Goal: Task Accomplishment & Management: Complete application form

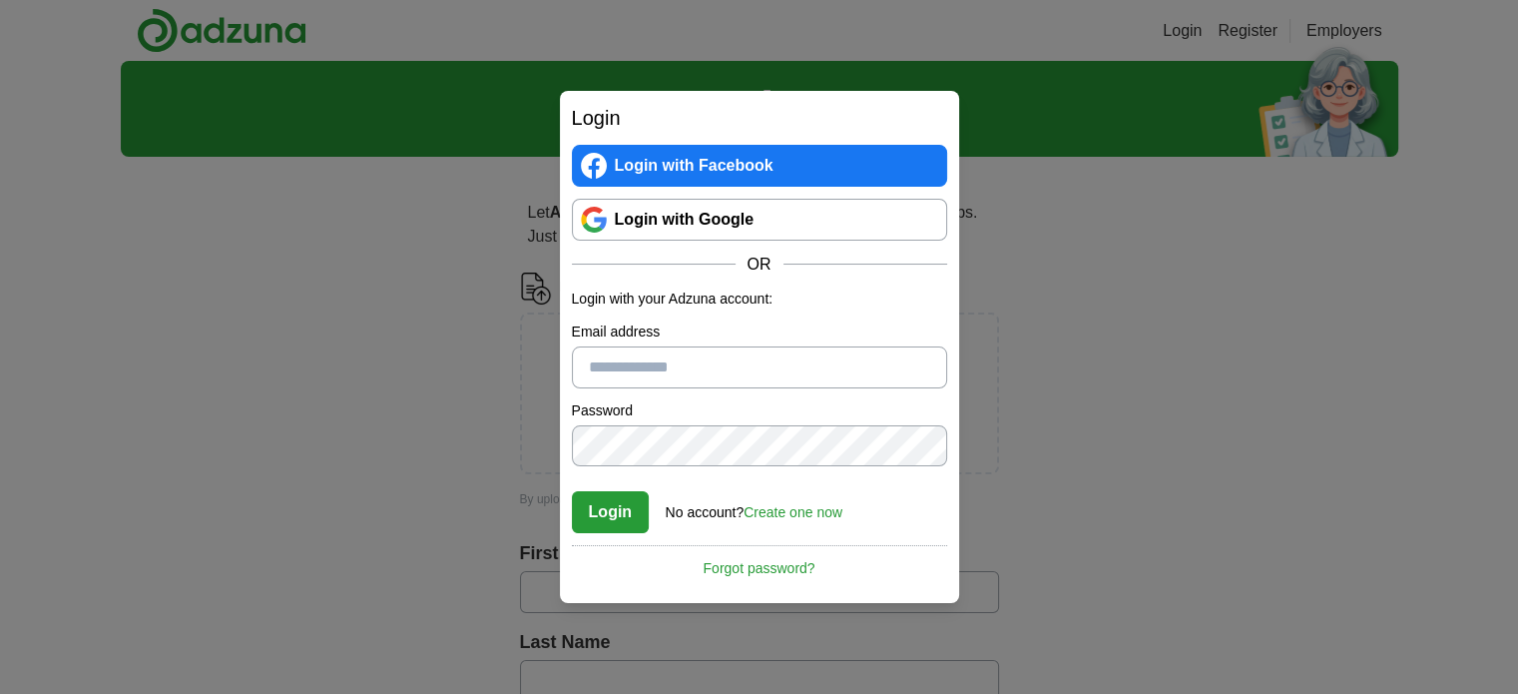
click at [433, 322] on div "Login Login with Facebook Login with Google OR Login with your Adzuna account: …" at bounding box center [759, 347] width 1518 height 694
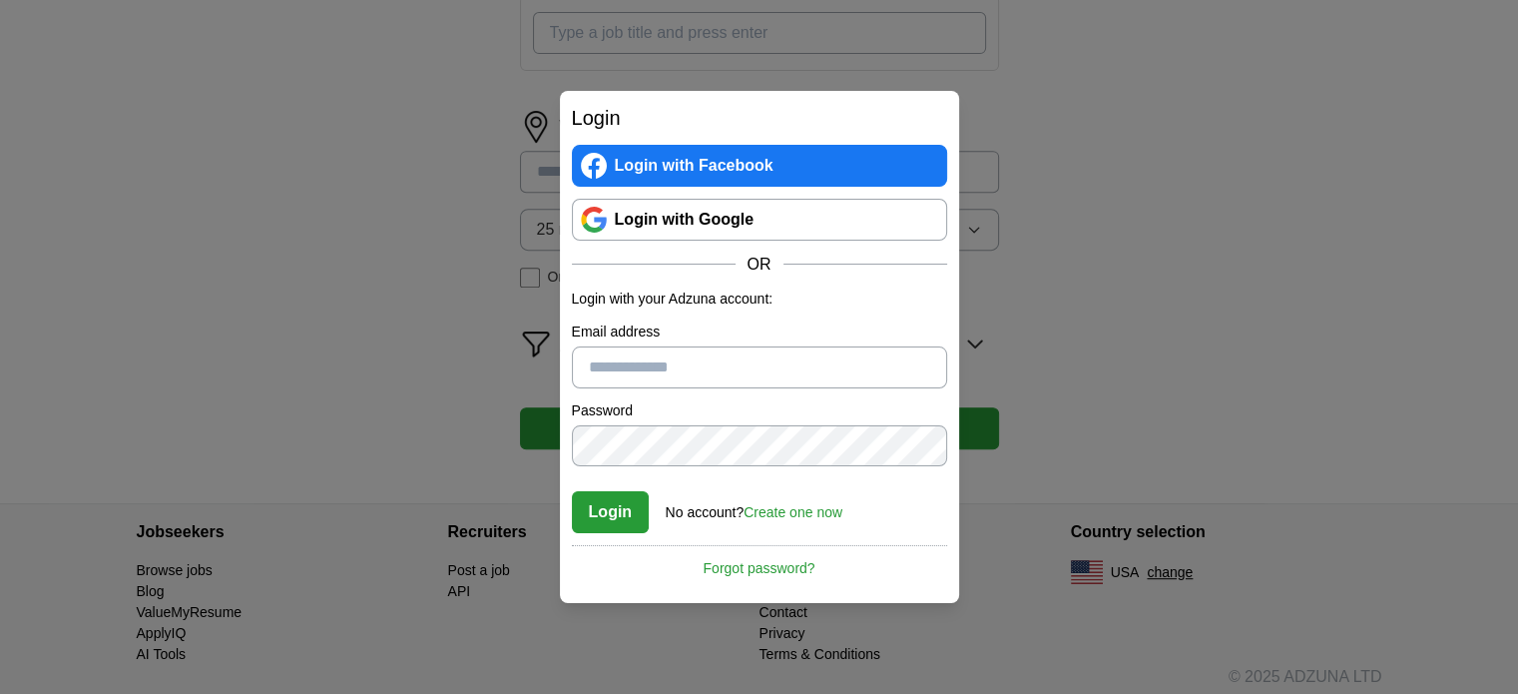
scroll to position [824, 0]
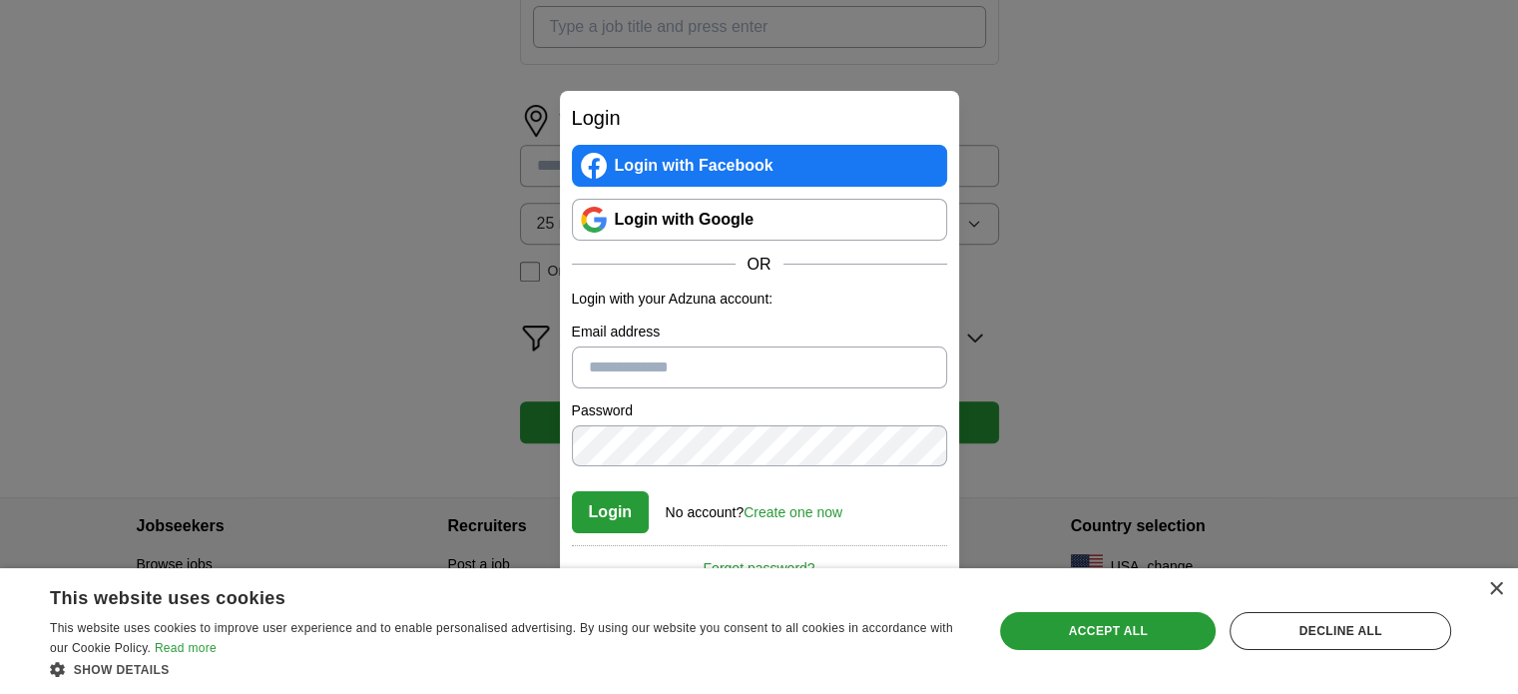
drag, startPoint x: 443, startPoint y: 260, endPoint x: 586, endPoint y: 278, distance: 144.0
click at [443, 260] on div "Login Login with Facebook Login with Google OR Login with your Adzuna account: …" at bounding box center [759, 347] width 1518 height 694
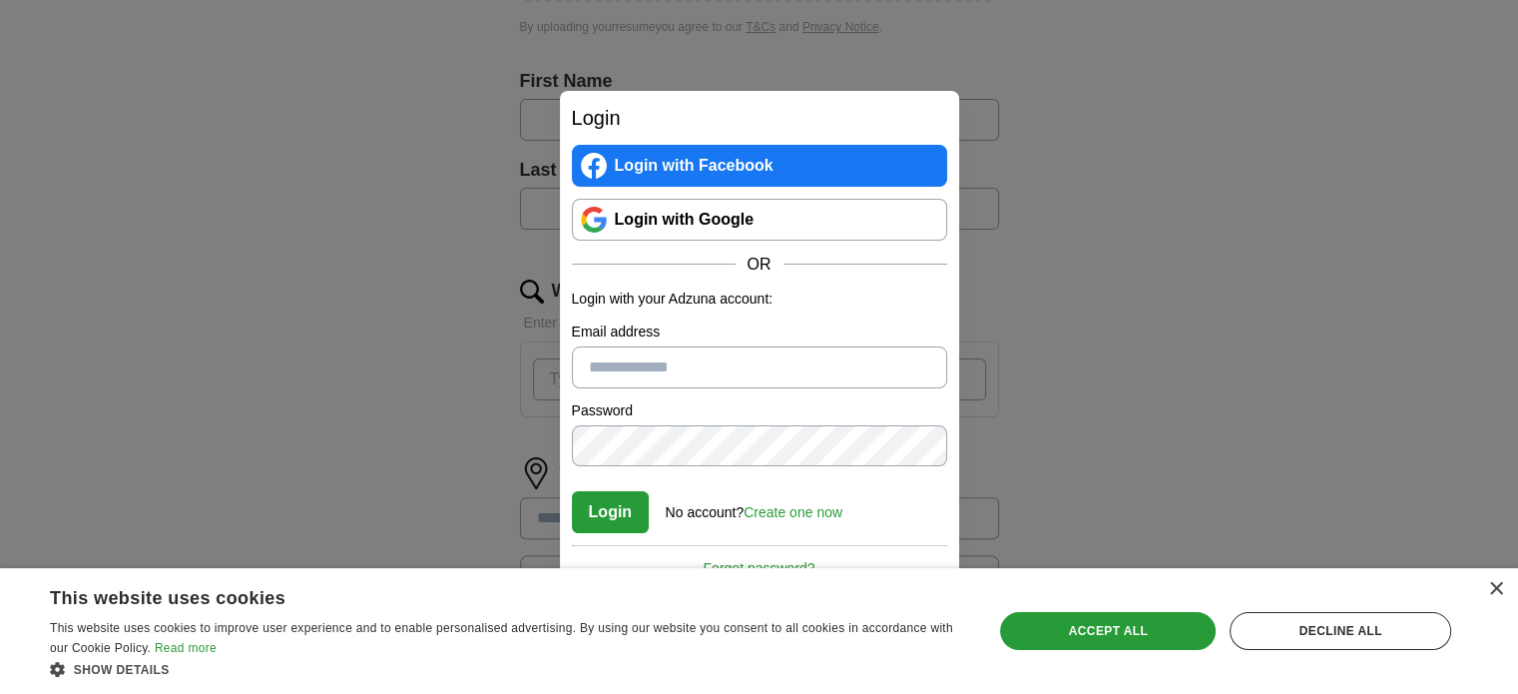
scroll to position [325, 0]
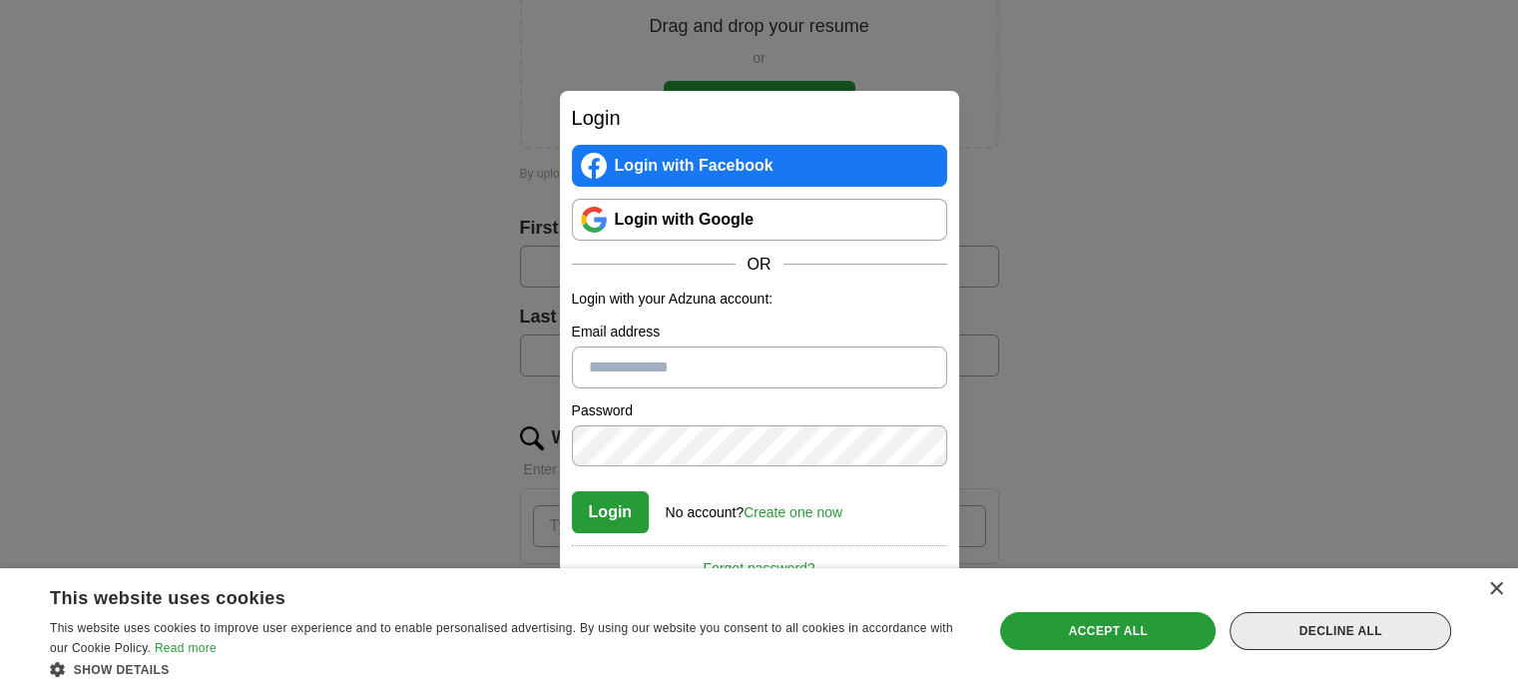
click at [1336, 638] on div "Decline all" at bounding box center [1341, 631] width 222 height 38
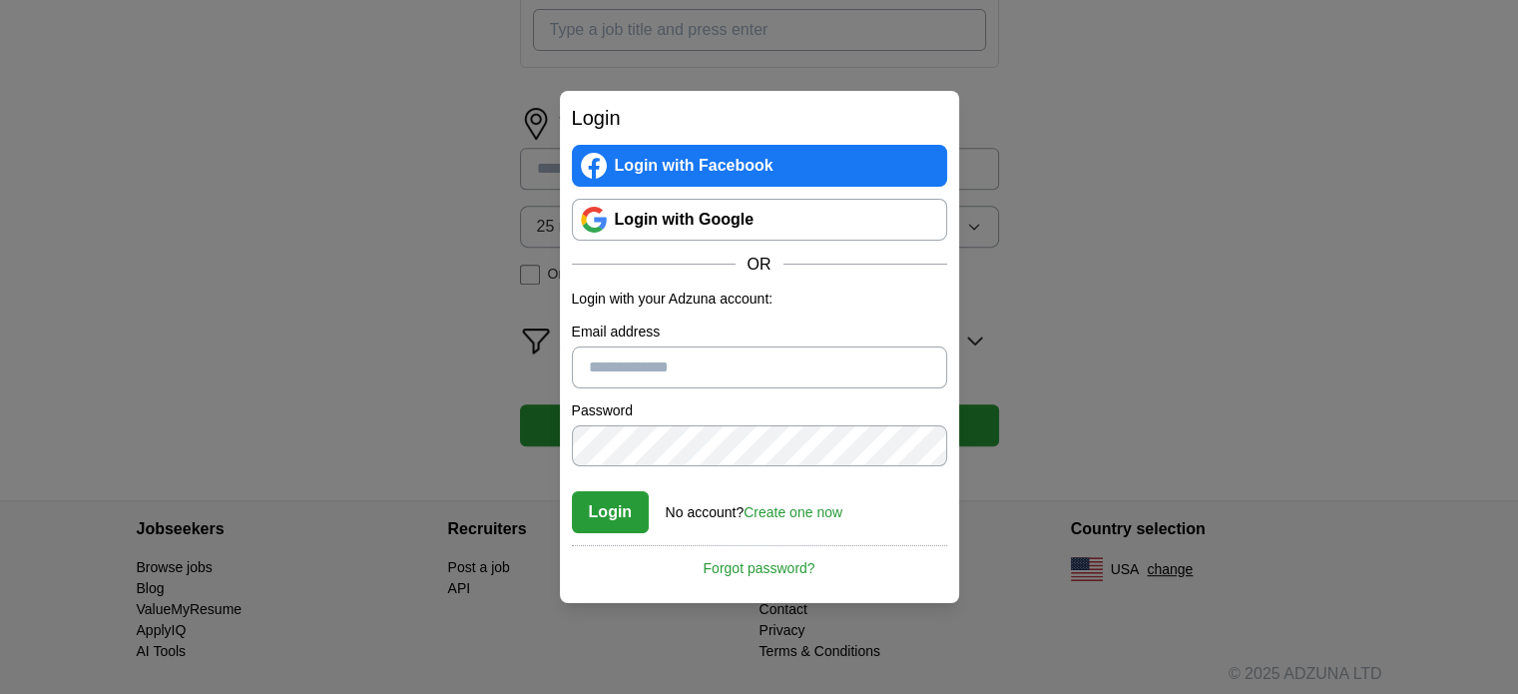
scroll to position [824, 0]
click at [803, 205] on link "Login with Google" at bounding box center [759, 220] width 375 height 42
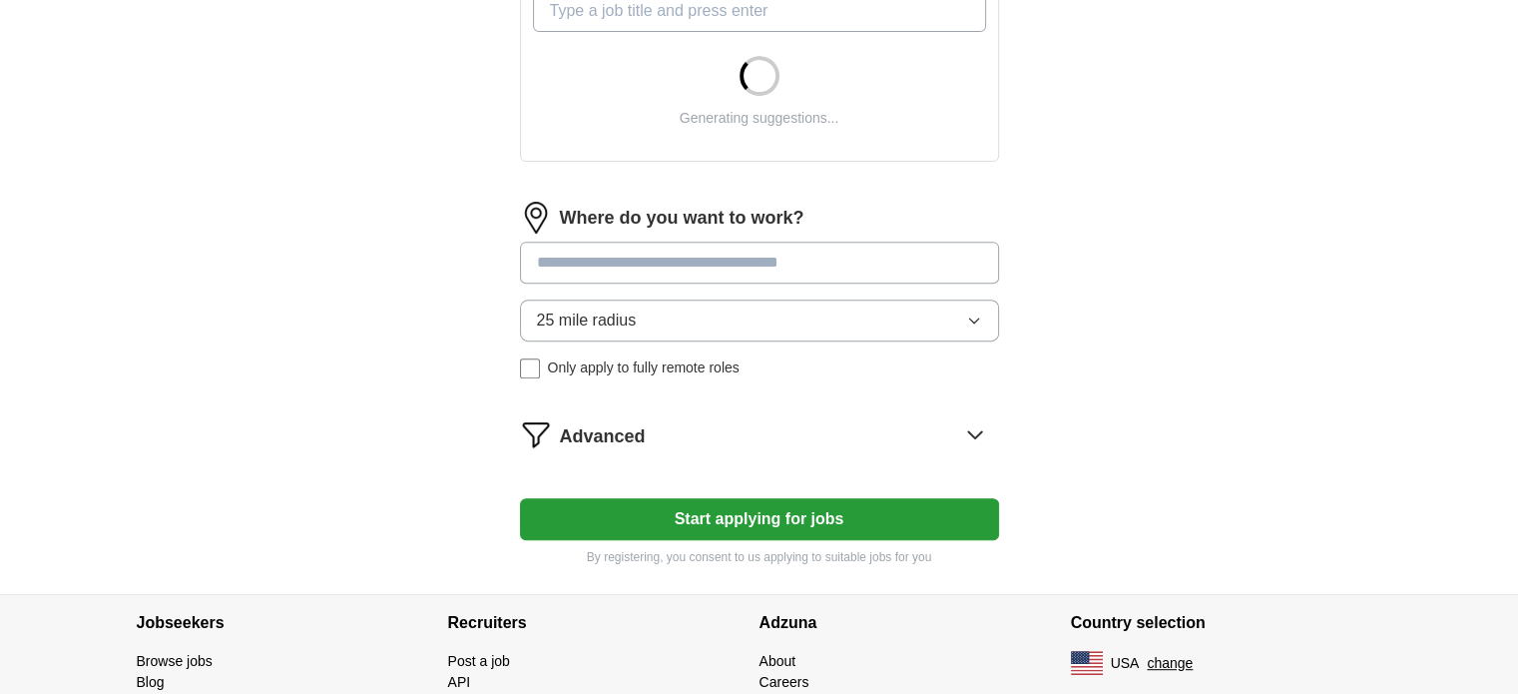
scroll to position [660, 0]
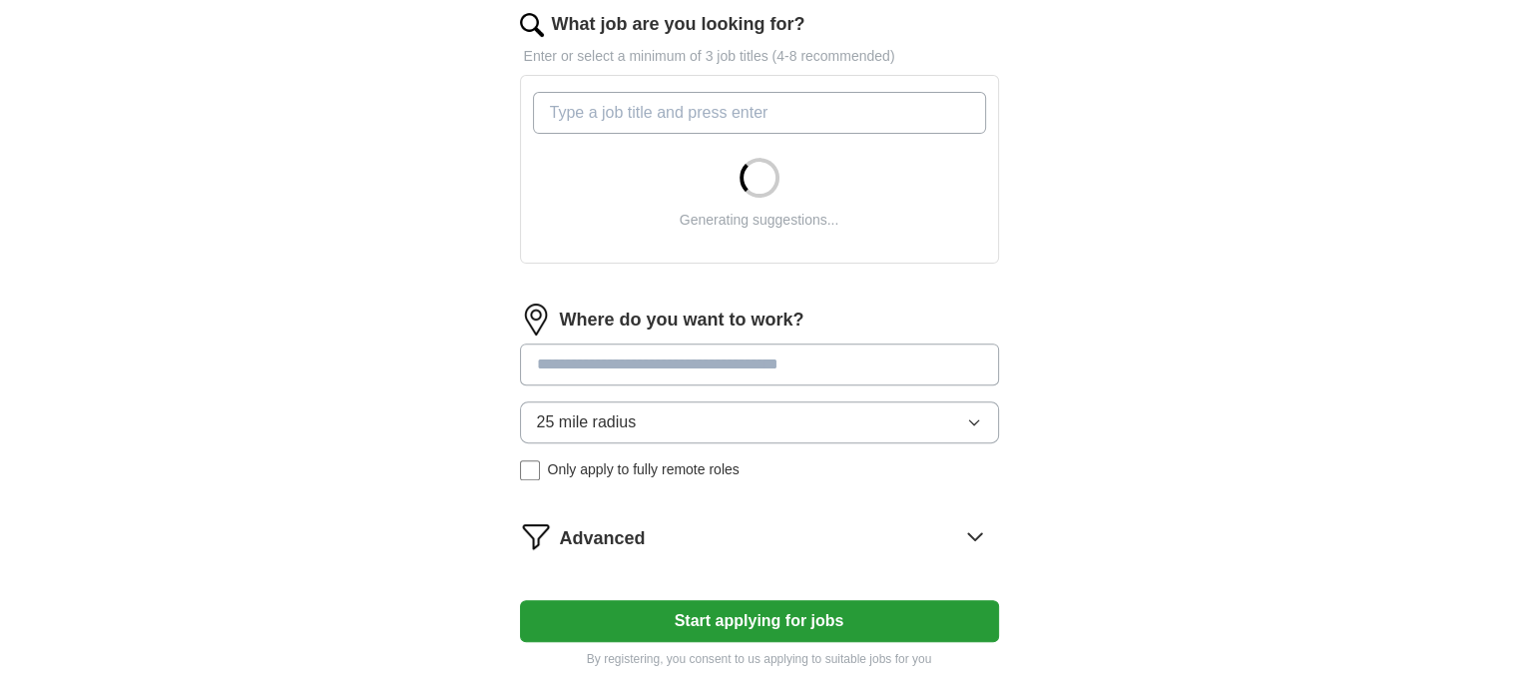
click at [713, 402] on button "25 mile radius" at bounding box center [759, 422] width 479 height 42
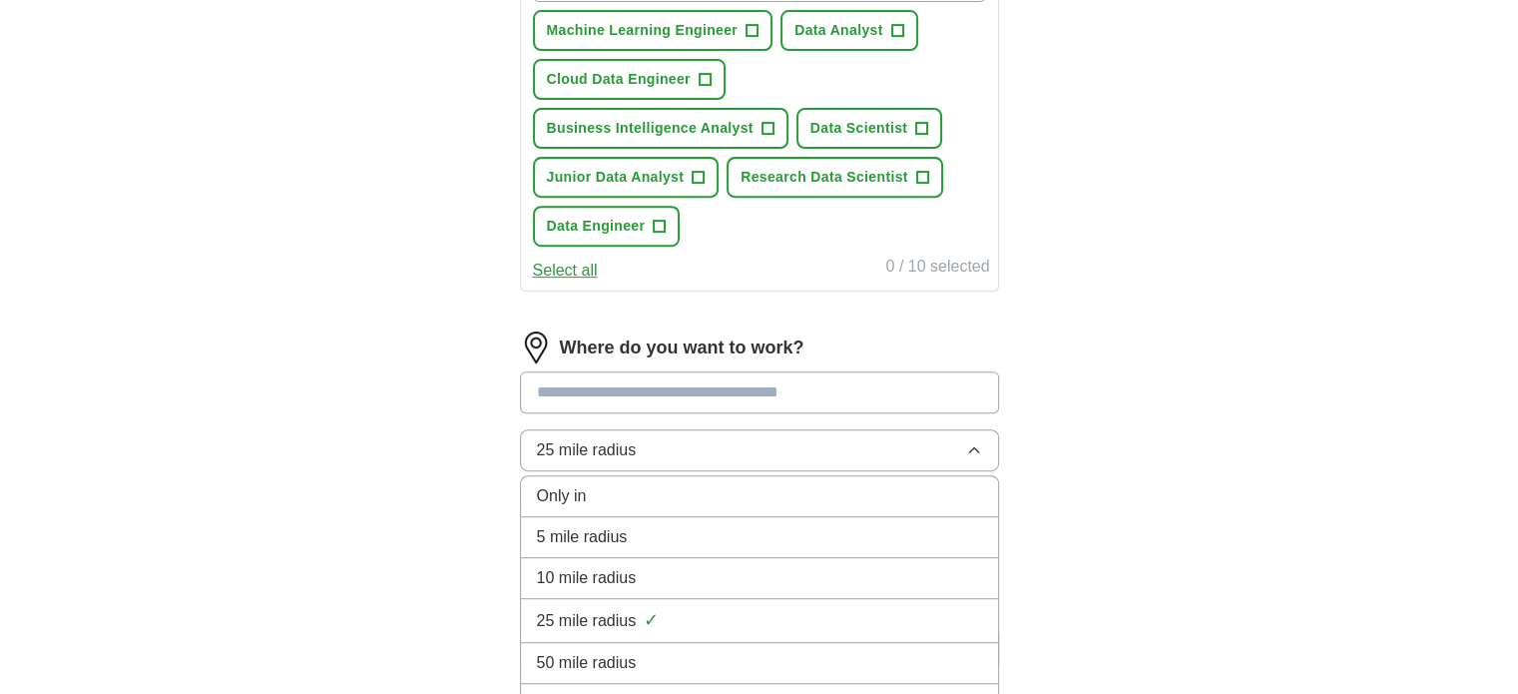
scroll to position [959, 0]
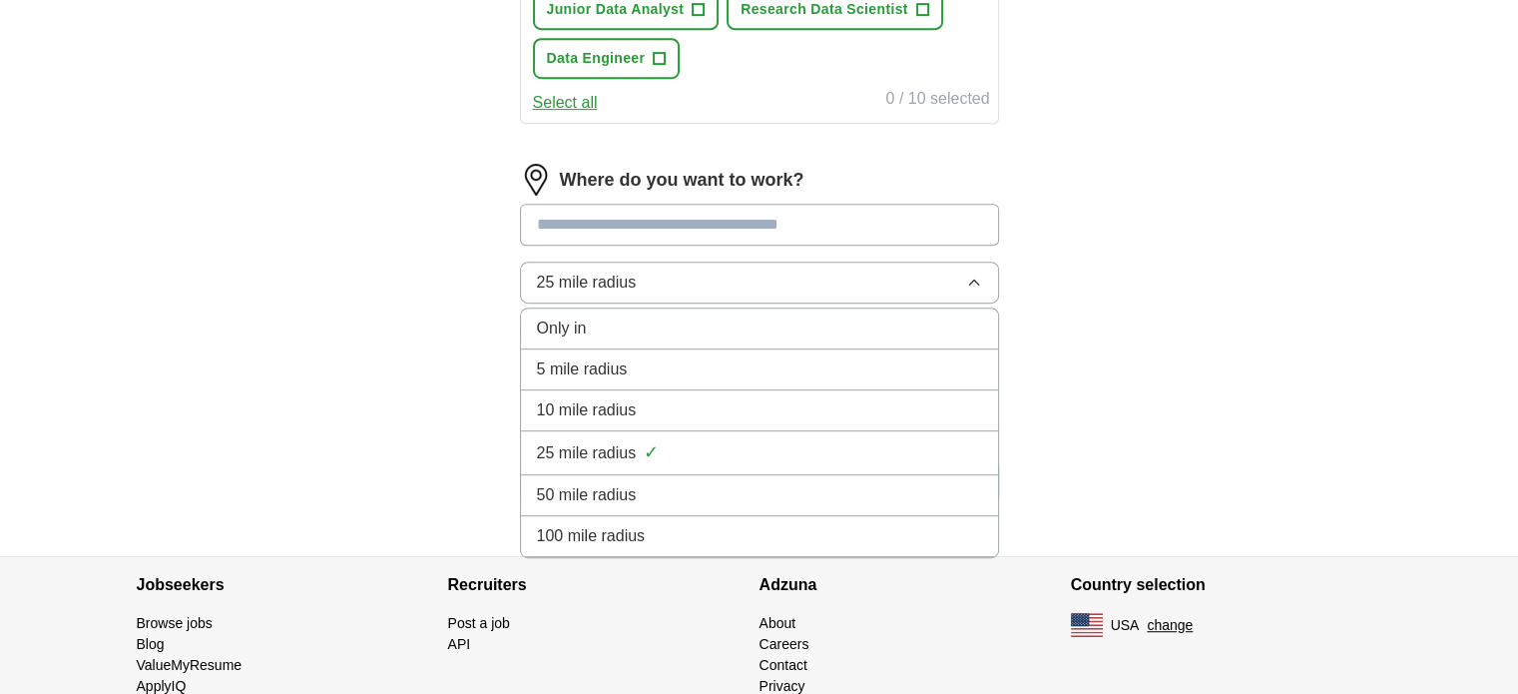
click at [723, 536] on div "100 mile radius" at bounding box center [759, 536] width 445 height 24
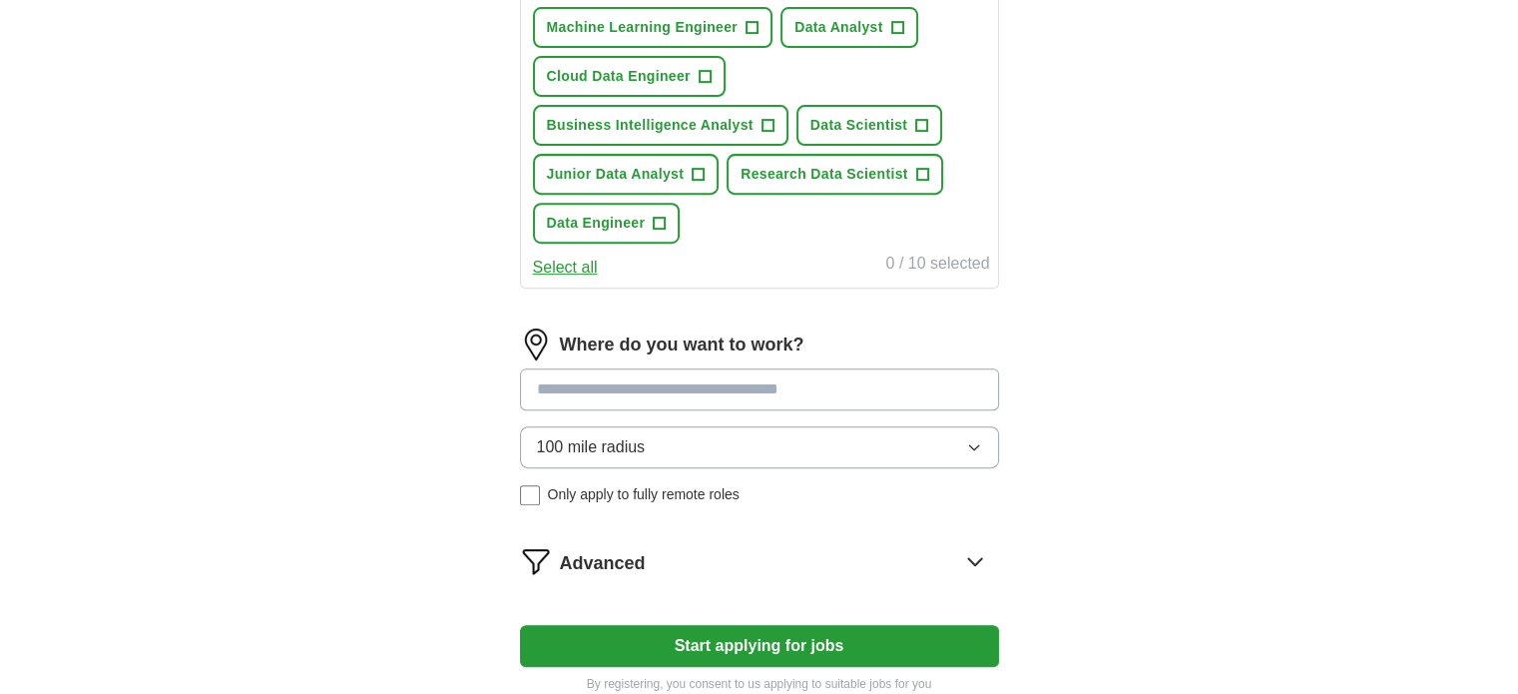
scroll to position [660, 0]
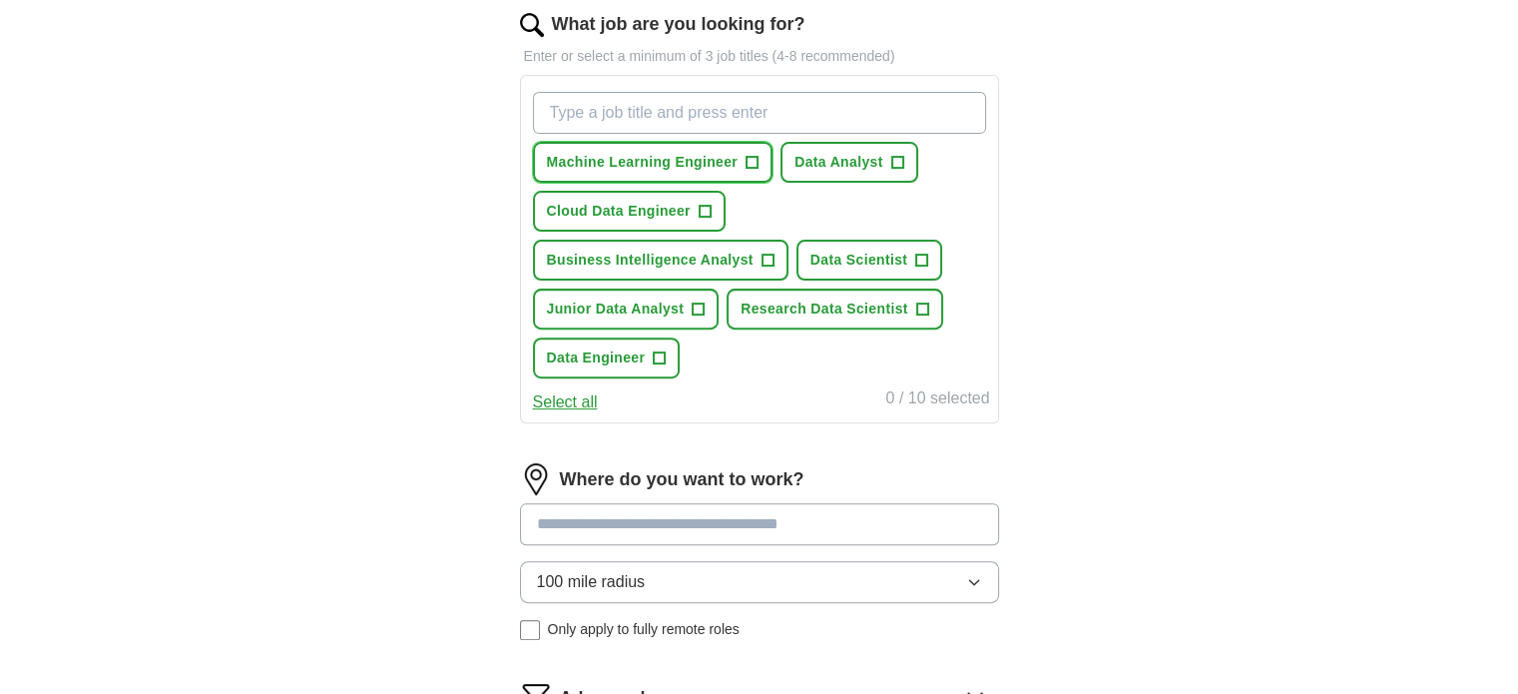
click at [703, 159] on span "Machine Learning Engineer" at bounding box center [643, 162] width 192 height 21
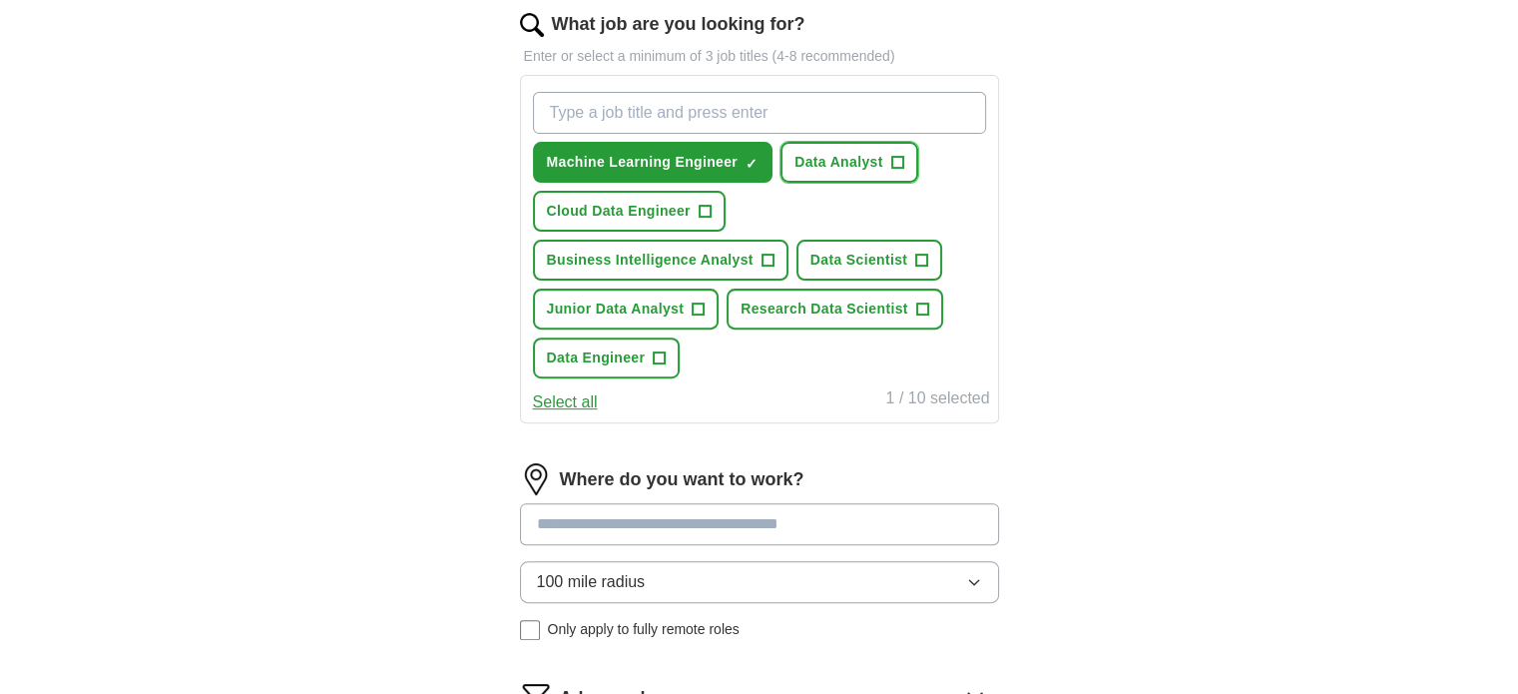
click at [850, 167] on span "Data Analyst" at bounding box center [838, 162] width 89 height 21
click at [655, 256] on span "Business Intelligence Analyst" at bounding box center [650, 260] width 207 height 21
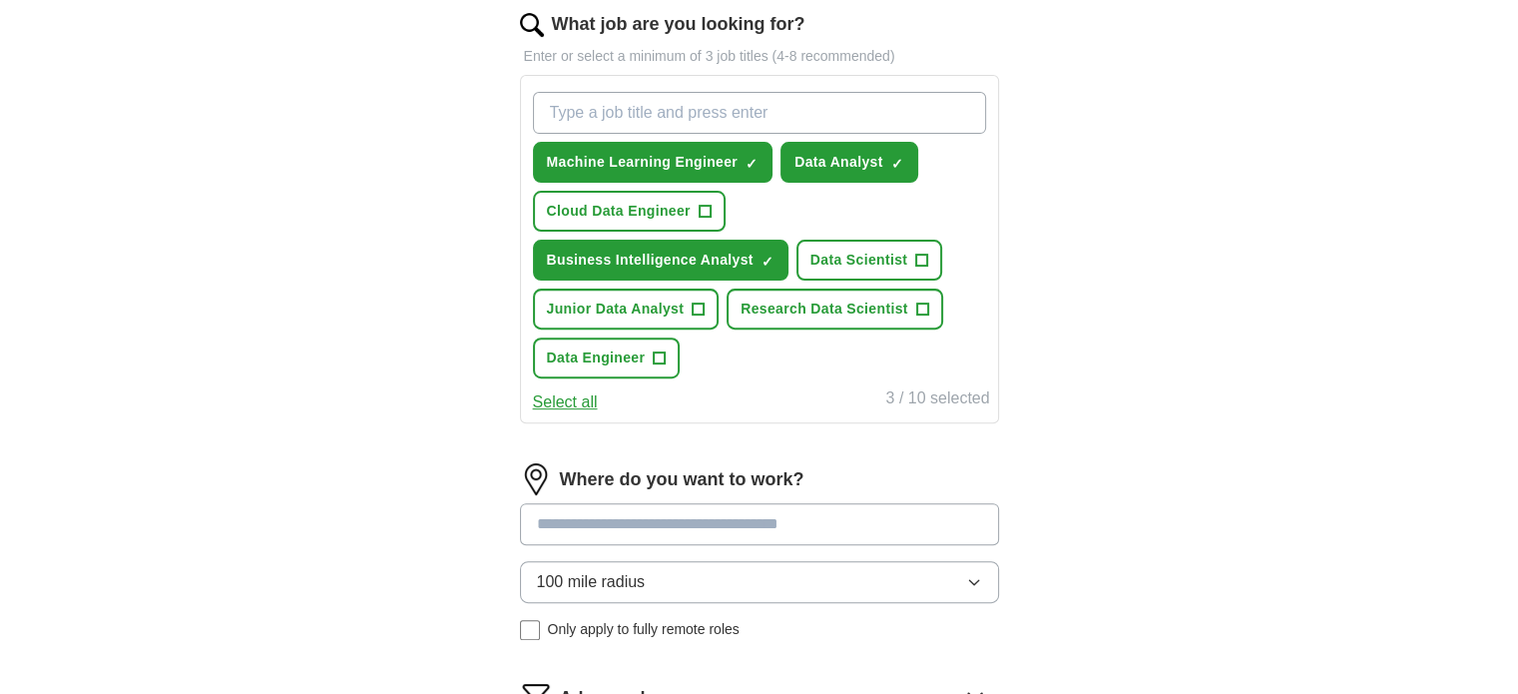
drag, startPoint x: 790, startPoint y: 244, endPoint x: 845, endPoint y: 266, distance: 59.5
click at [792, 244] on div "Machine Learning Engineer ✓ × Data Analyst ✓ × Cloud Data Engineer + Business I…" at bounding box center [759, 235] width 461 height 302
click at [851, 267] on button "Data Scientist +" at bounding box center [869, 260] width 147 height 41
drag, startPoint x: 848, startPoint y: 294, endPoint x: 691, endPoint y: 298, distance: 157.7
click at [848, 298] on span "Research Data Scientist" at bounding box center [825, 308] width 168 height 21
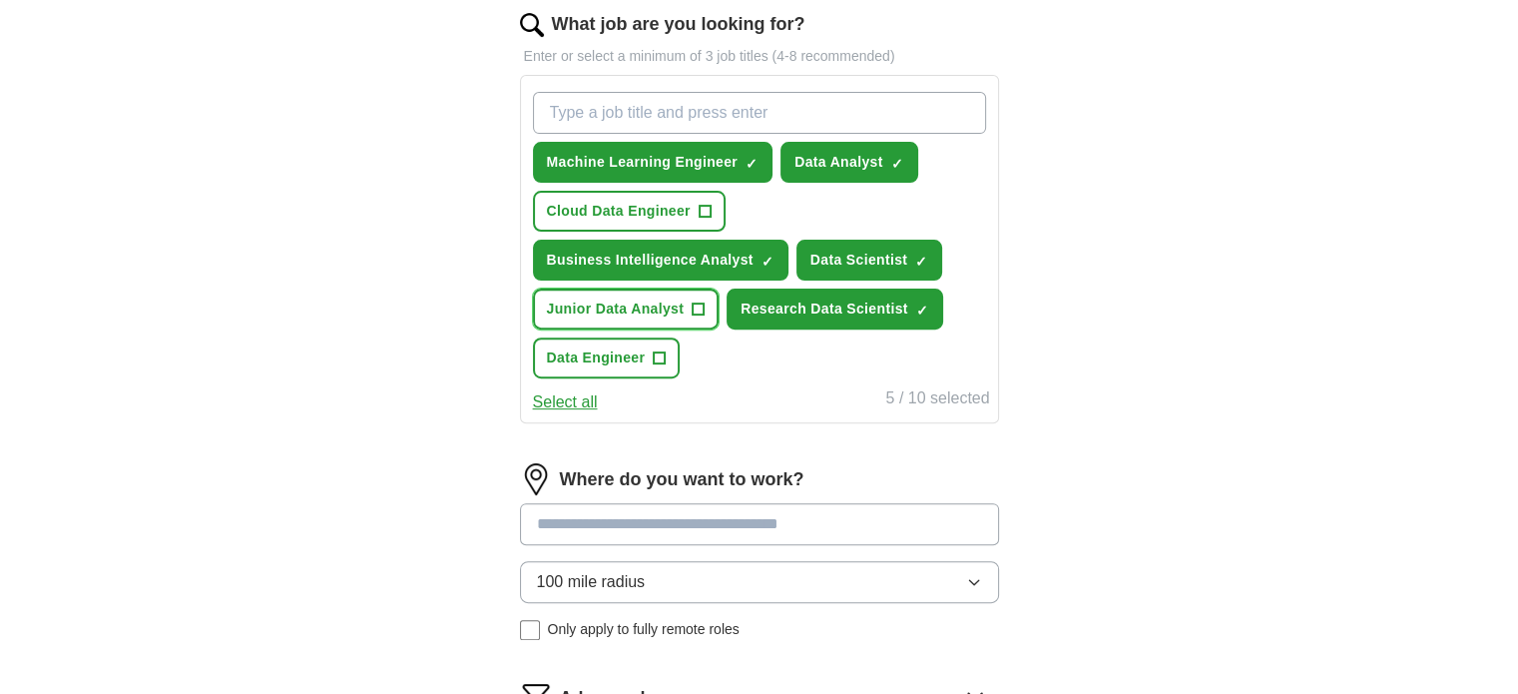
click at [649, 298] on span "Junior Data Analyst" at bounding box center [616, 308] width 138 height 21
click at [619, 338] on button "Data Engineer +" at bounding box center [607, 357] width 148 height 41
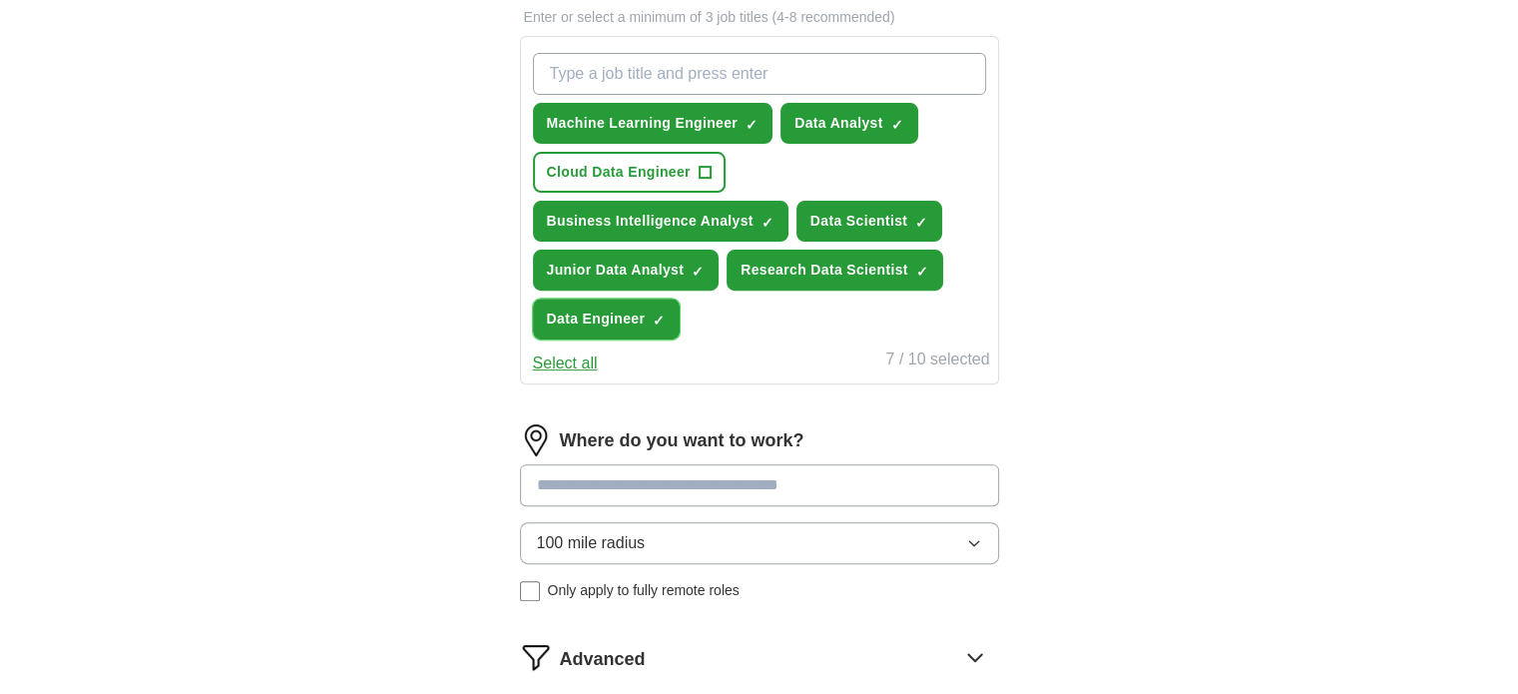
scroll to position [1015, 0]
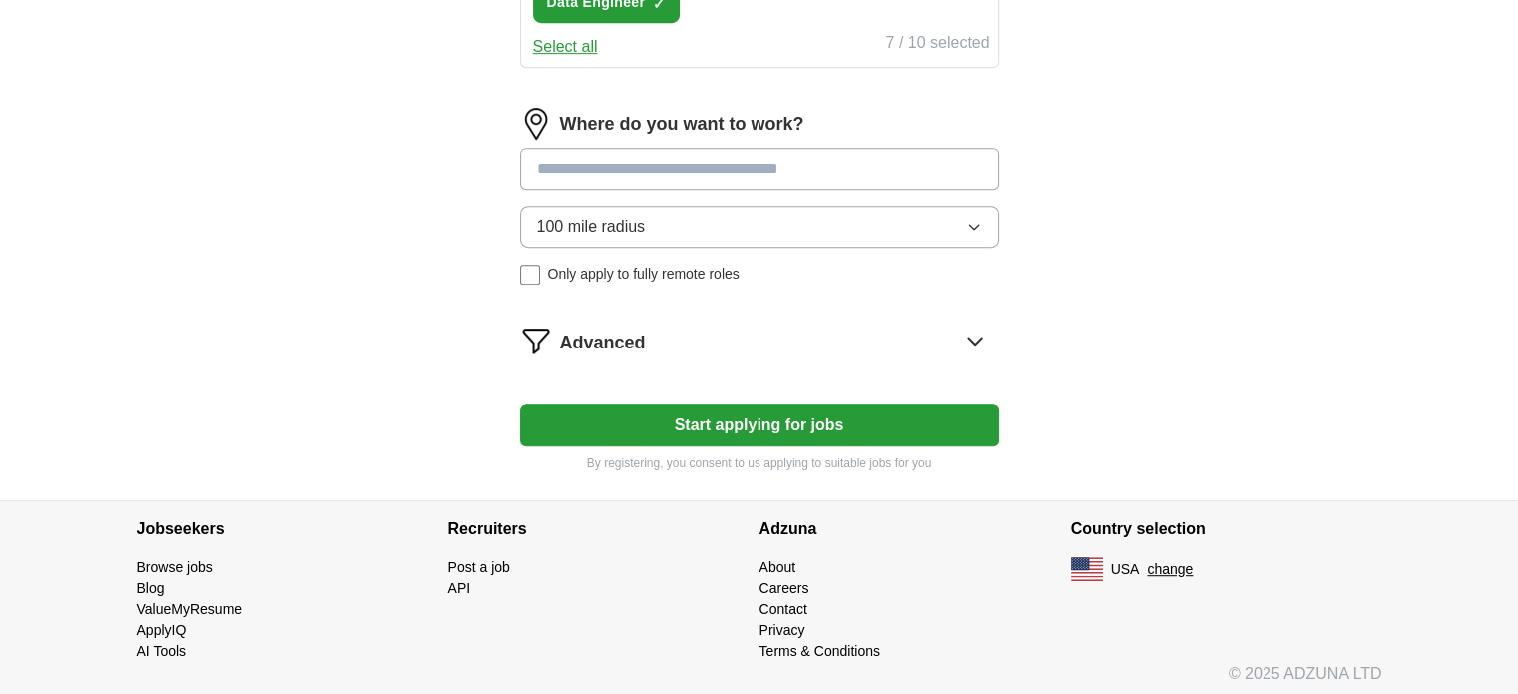
click at [854, 420] on button "Start applying for jobs" at bounding box center [759, 425] width 479 height 42
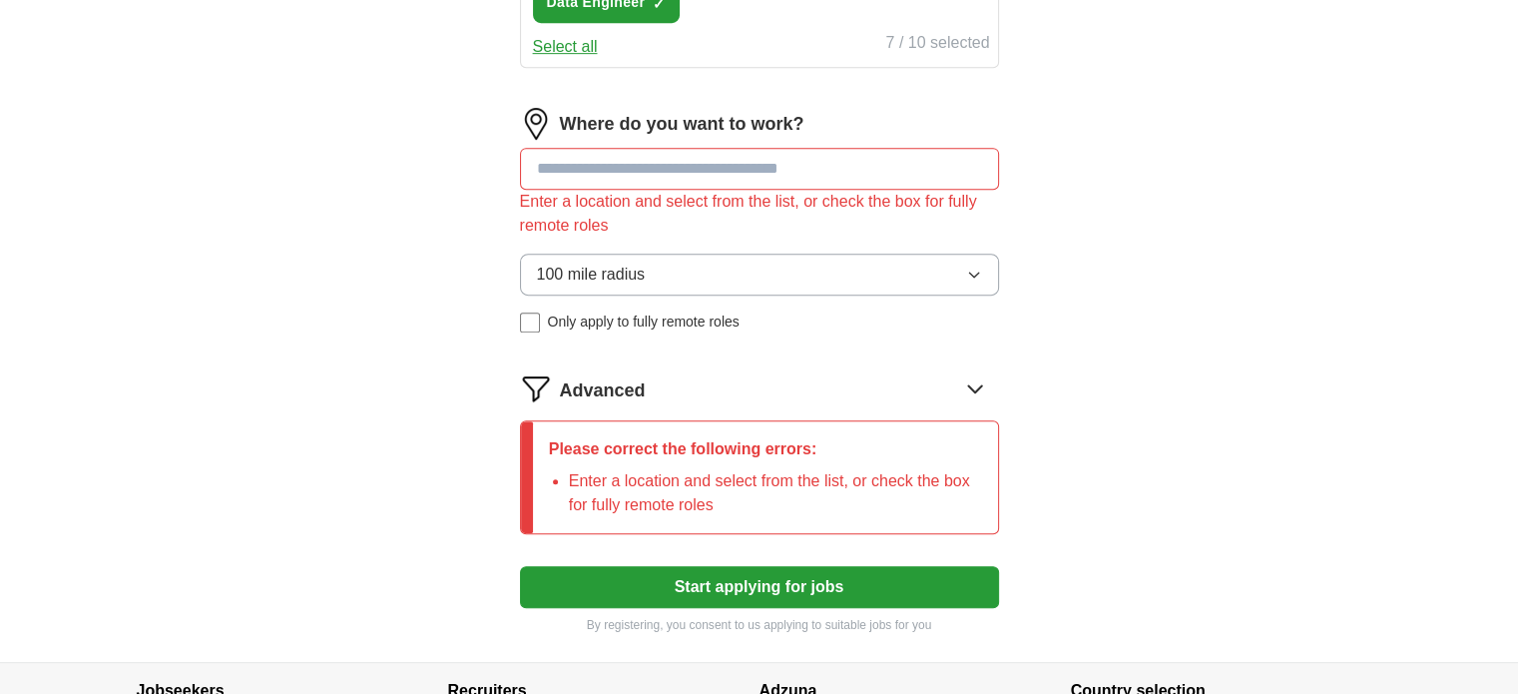
click at [734, 154] on input at bounding box center [759, 169] width 479 height 42
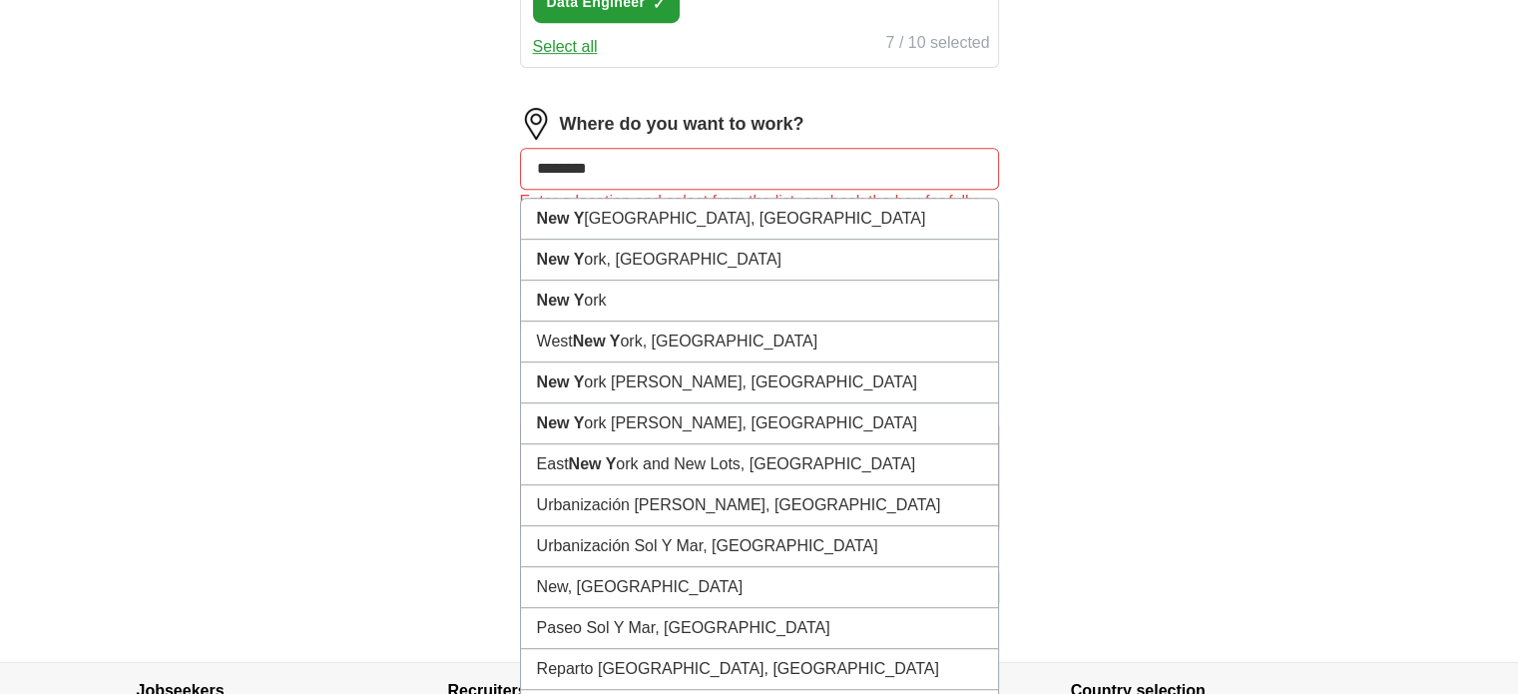
type input "********"
click at [520, 566] on button "Start applying for jobs" at bounding box center [759, 587] width 479 height 42
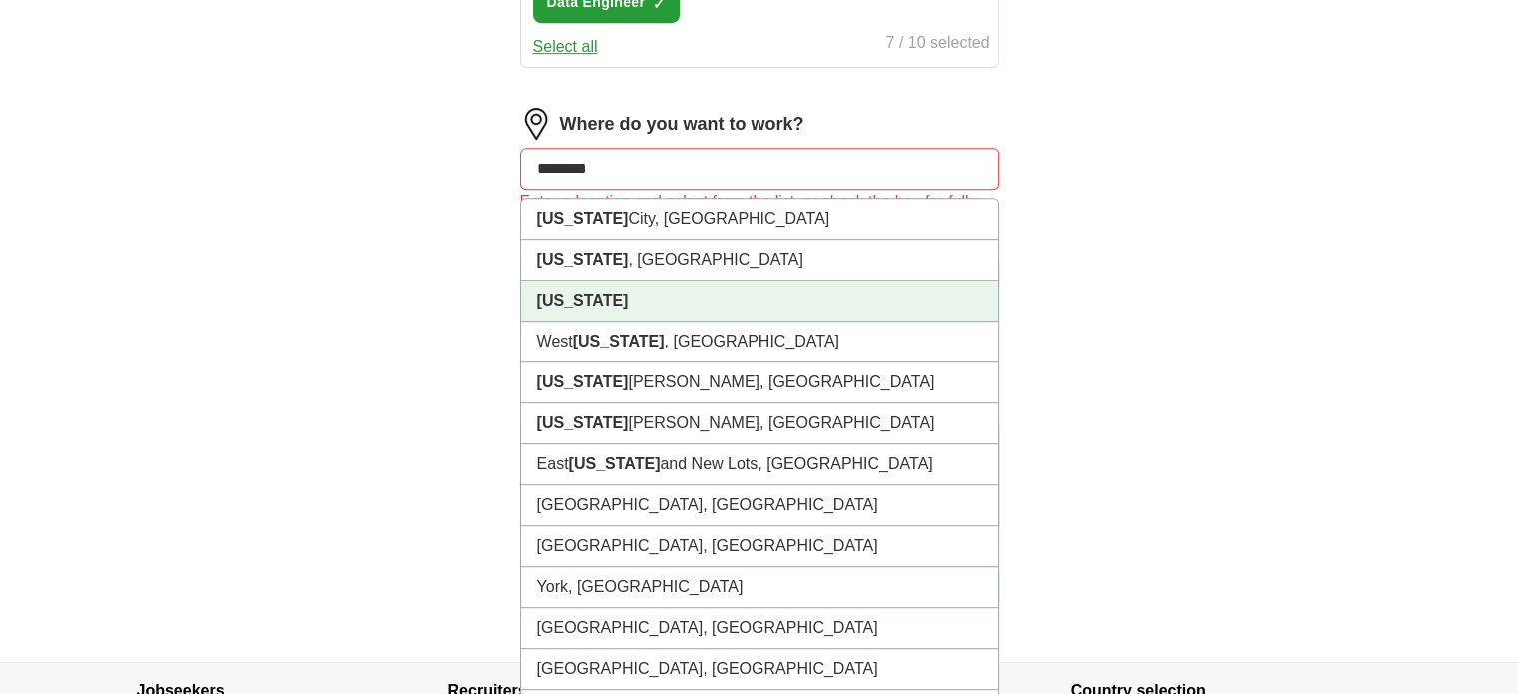
click at [634, 294] on li "[US_STATE]" at bounding box center [759, 300] width 477 height 41
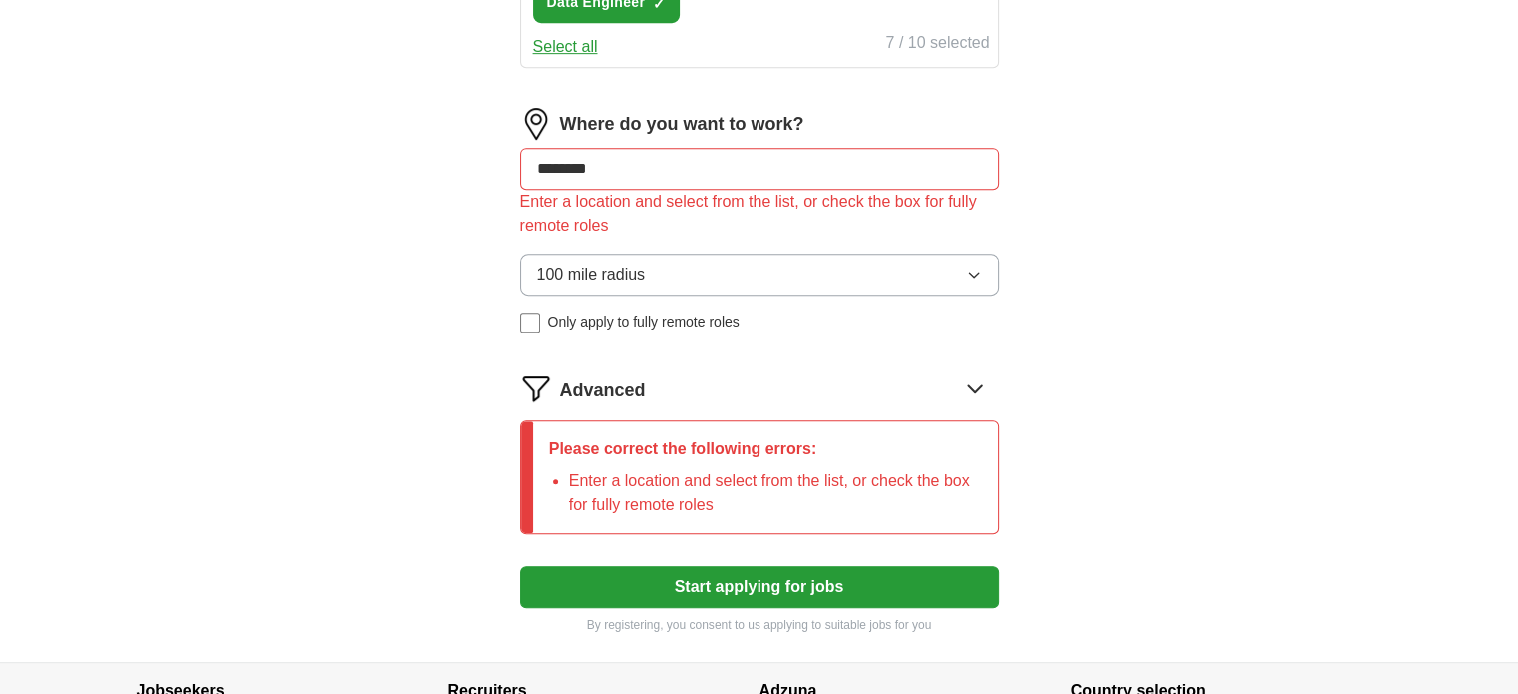
click at [751, 591] on button "Start applying for jobs" at bounding box center [759, 587] width 479 height 42
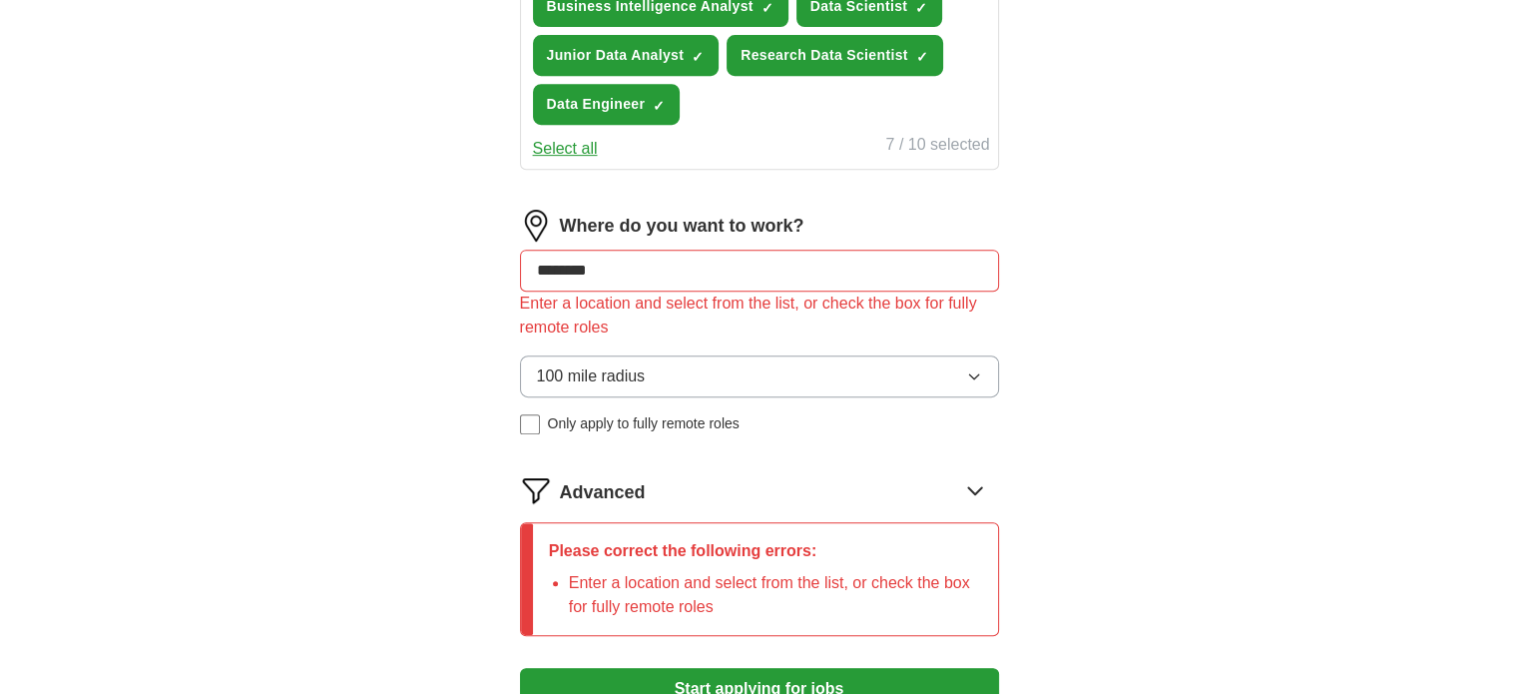
scroll to position [915, 0]
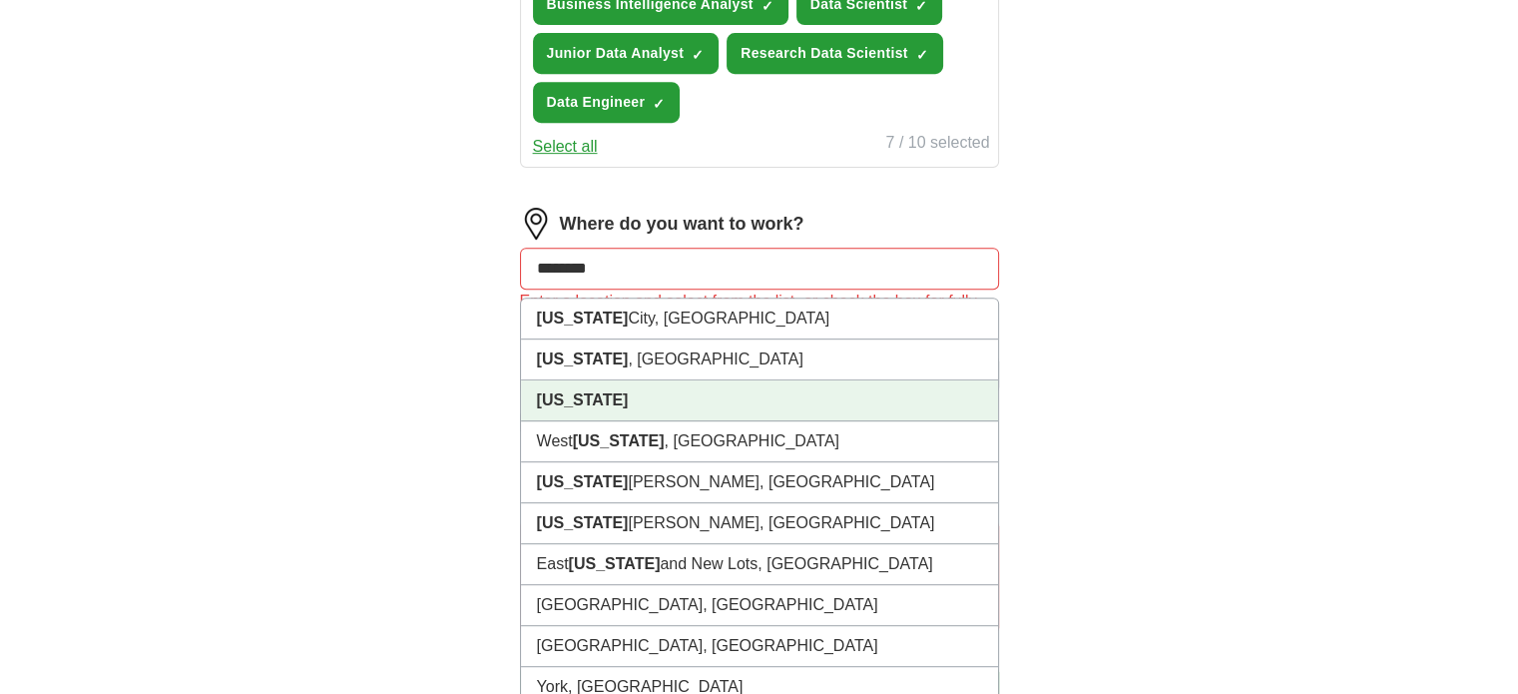
click at [723, 266] on input "********" at bounding box center [759, 269] width 479 height 42
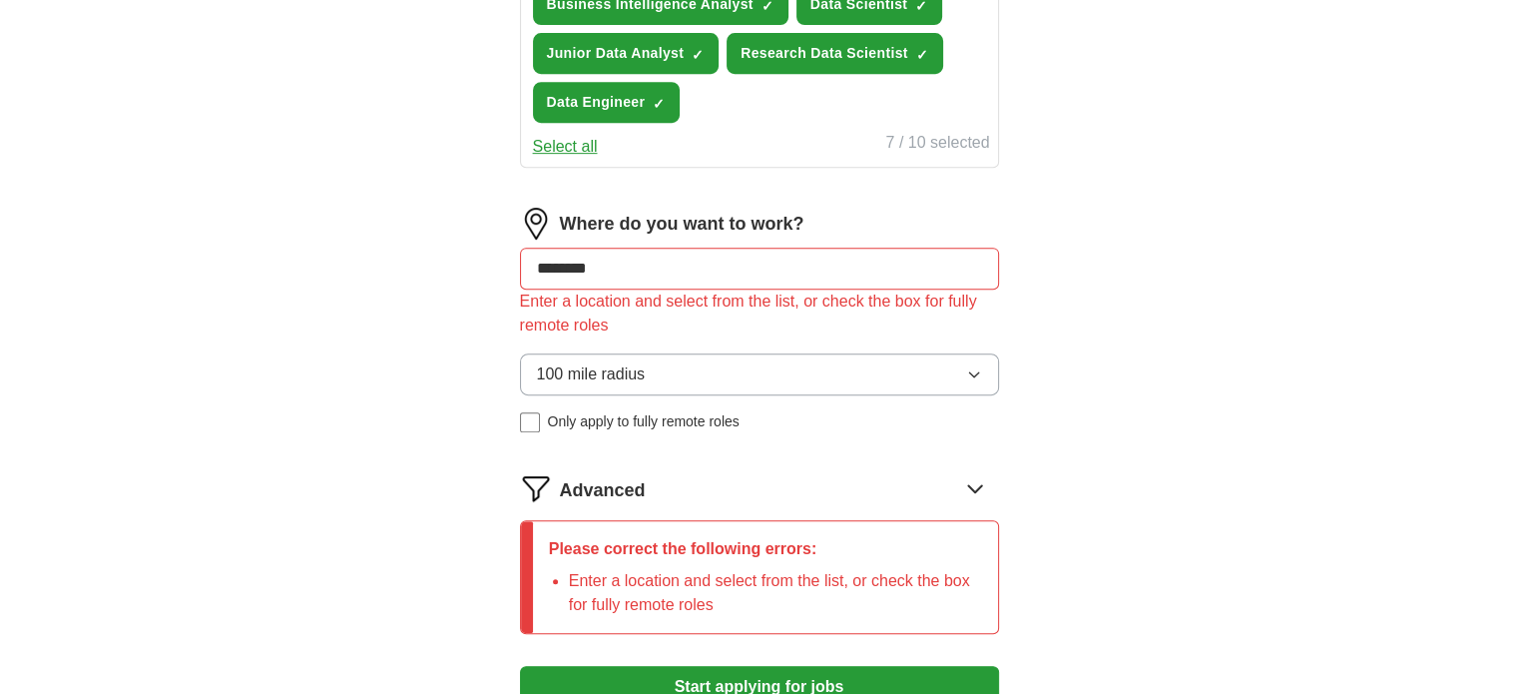
click at [662, 353] on button "100 mile radius" at bounding box center [759, 374] width 479 height 42
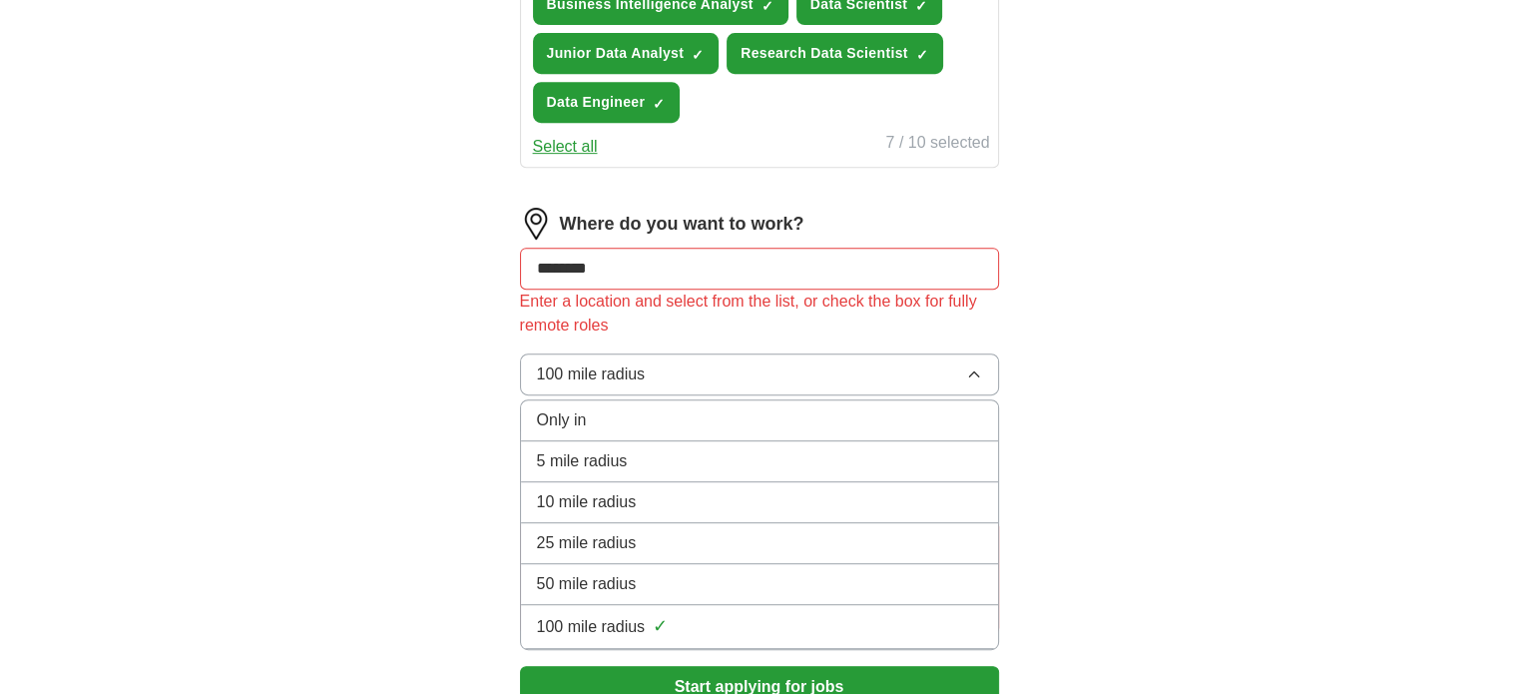
click at [662, 353] on button "100 mile radius" at bounding box center [759, 374] width 479 height 42
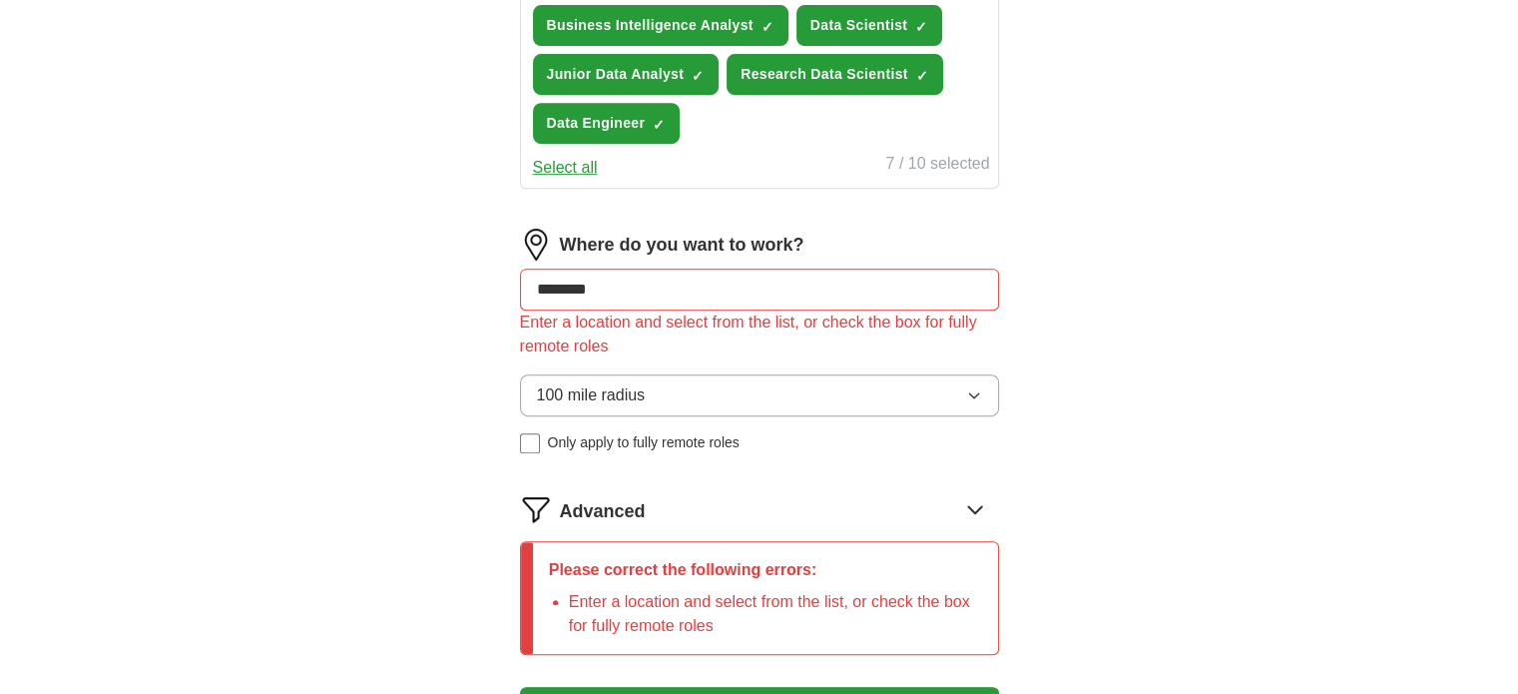
scroll to position [998, 0]
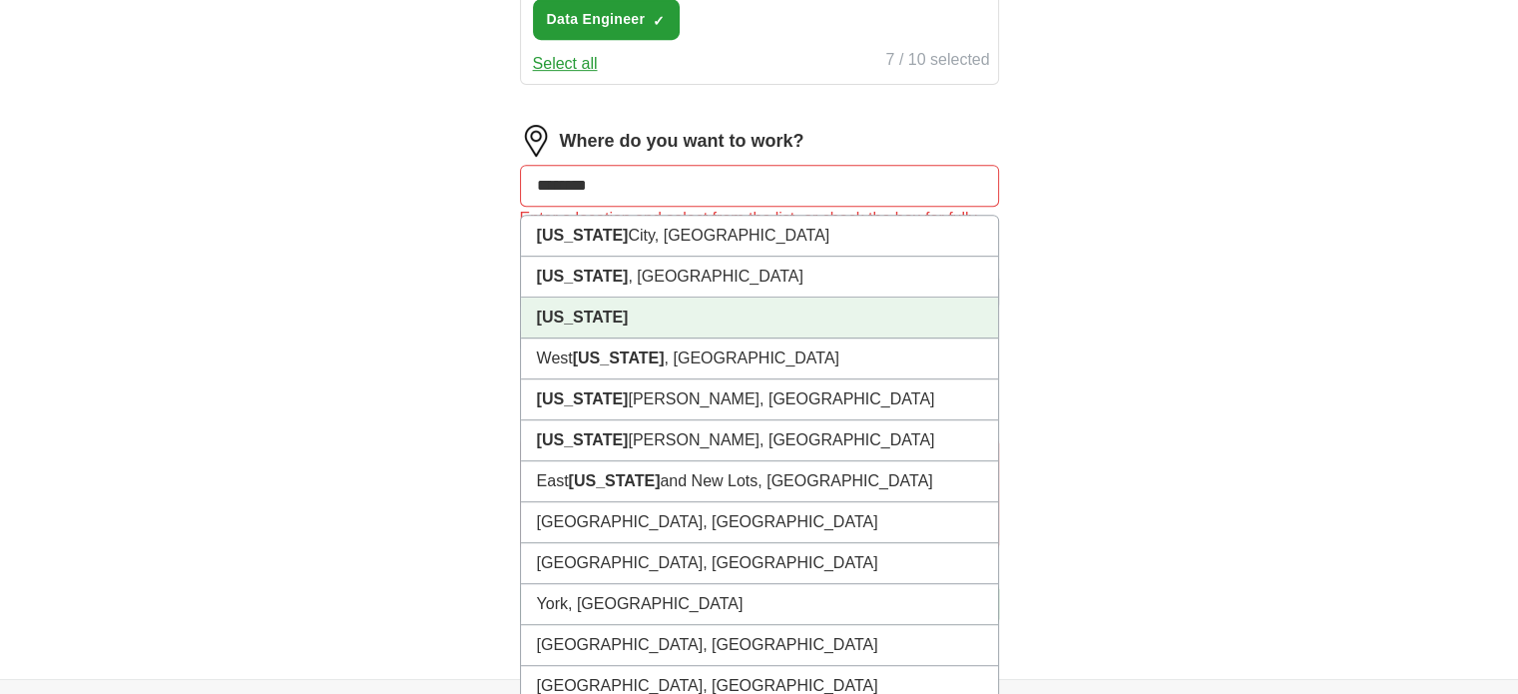
click at [635, 188] on input "********" at bounding box center [759, 186] width 479 height 42
click at [567, 308] on strong "[US_STATE]" at bounding box center [583, 316] width 92 height 17
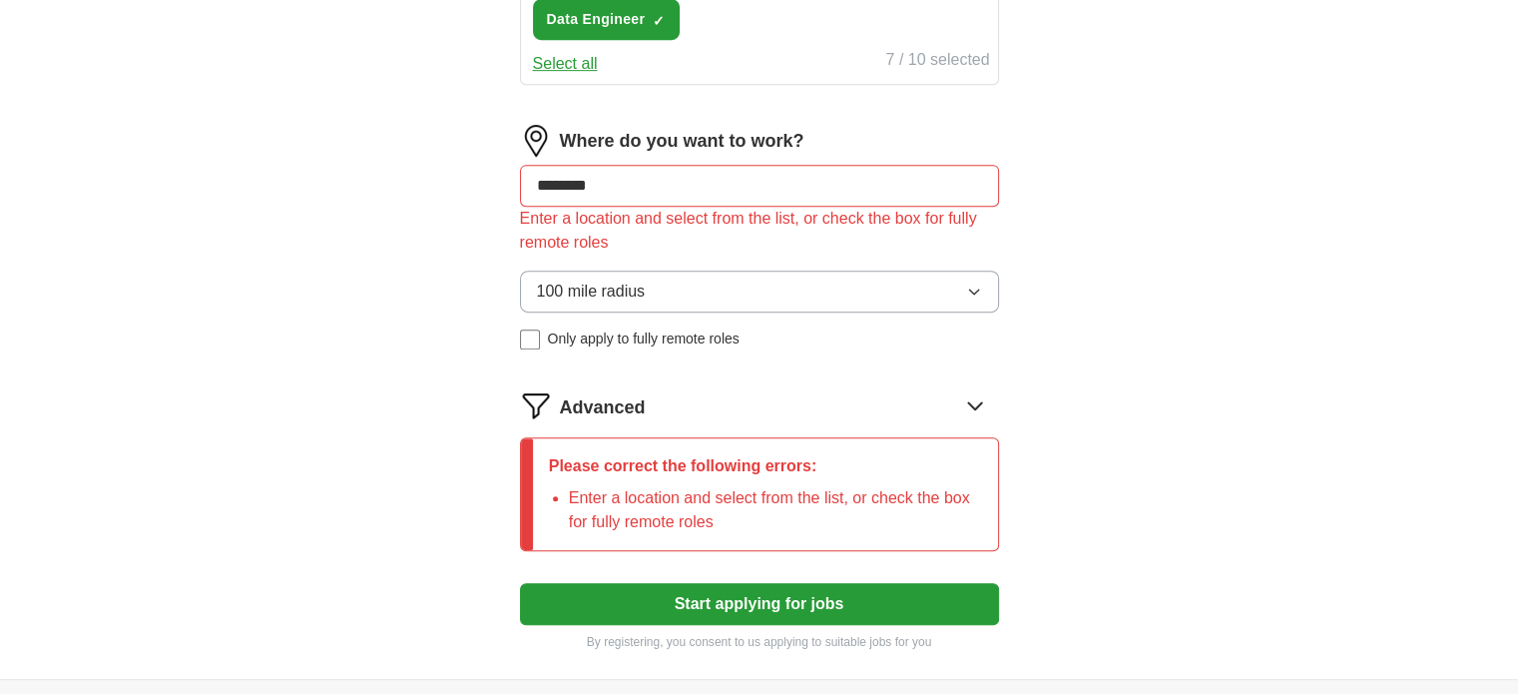
click at [775, 583] on button "Start applying for jobs" at bounding box center [759, 604] width 479 height 42
click at [775, 584] on button "Start applying for jobs" at bounding box center [759, 604] width 479 height 42
click at [758, 194] on input "********" at bounding box center [759, 186] width 479 height 42
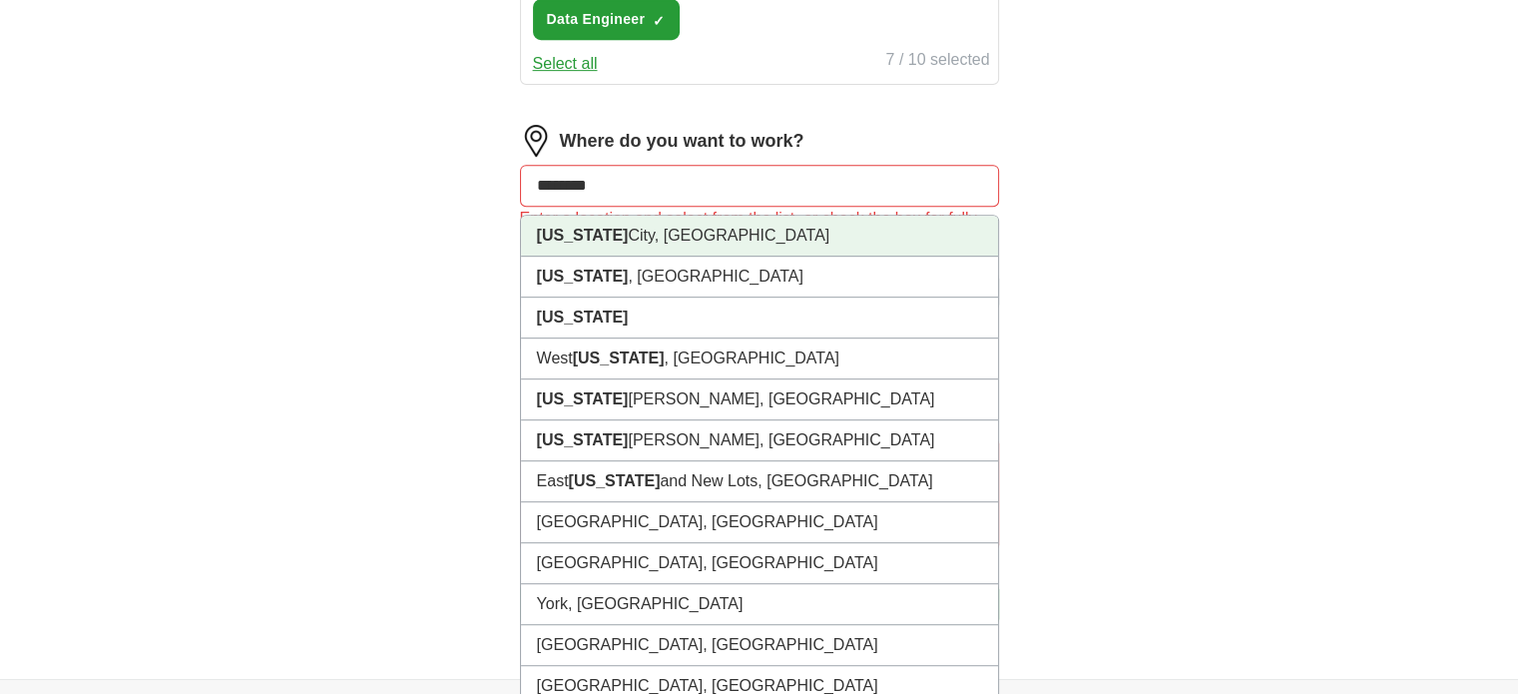
click at [609, 225] on li "[US_STATE][GEOGRAPHIC_DATA], [GEOGRAPHIC_DATA]" at bounding box center [759, 236] width 477 height 41
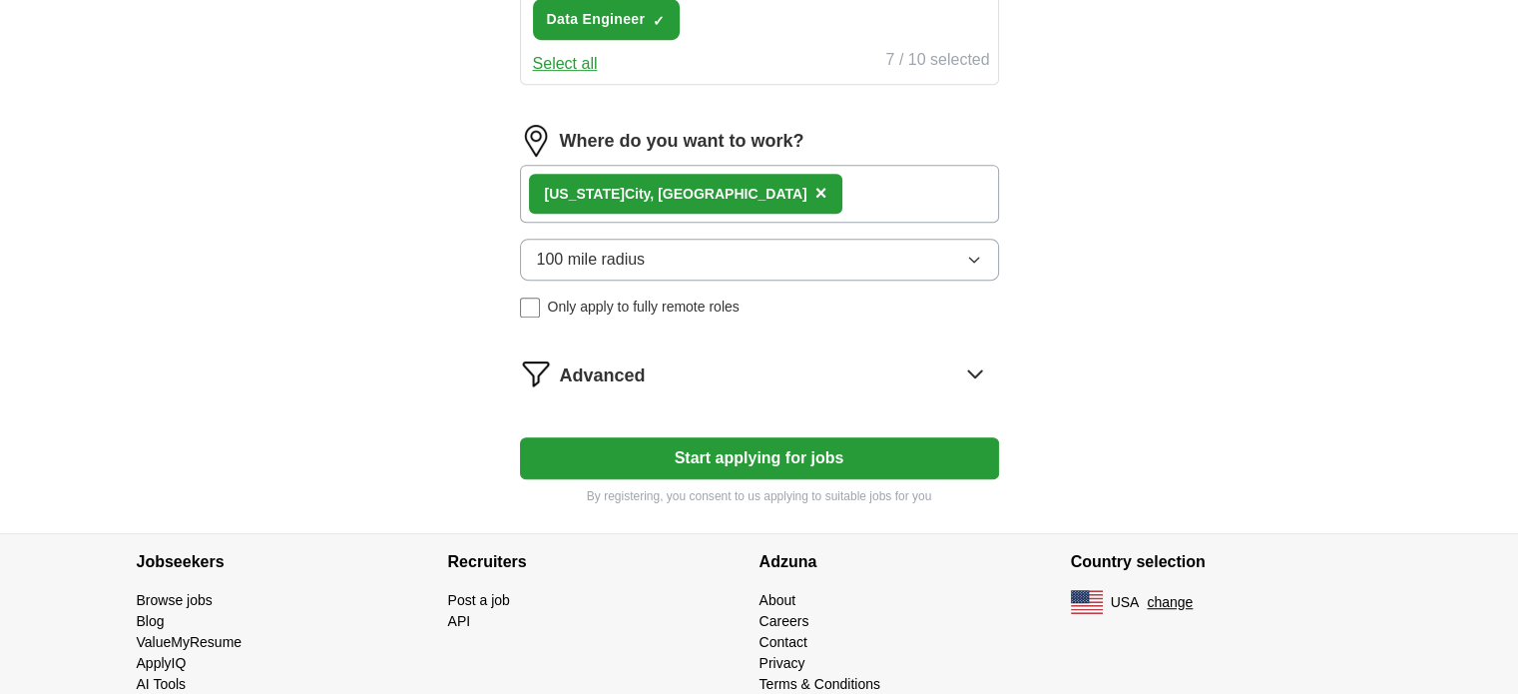
click at [747, 195] on div "[US_STATE][GEOGRAPHIC_DATA], [GEOGRAPHIC_DATA] ×" at bounding box center [759, 194] width 479 height 58
click at [737, 442] on button "Start applying for jobs" at bounding box center [759, 458] width 479 height 42
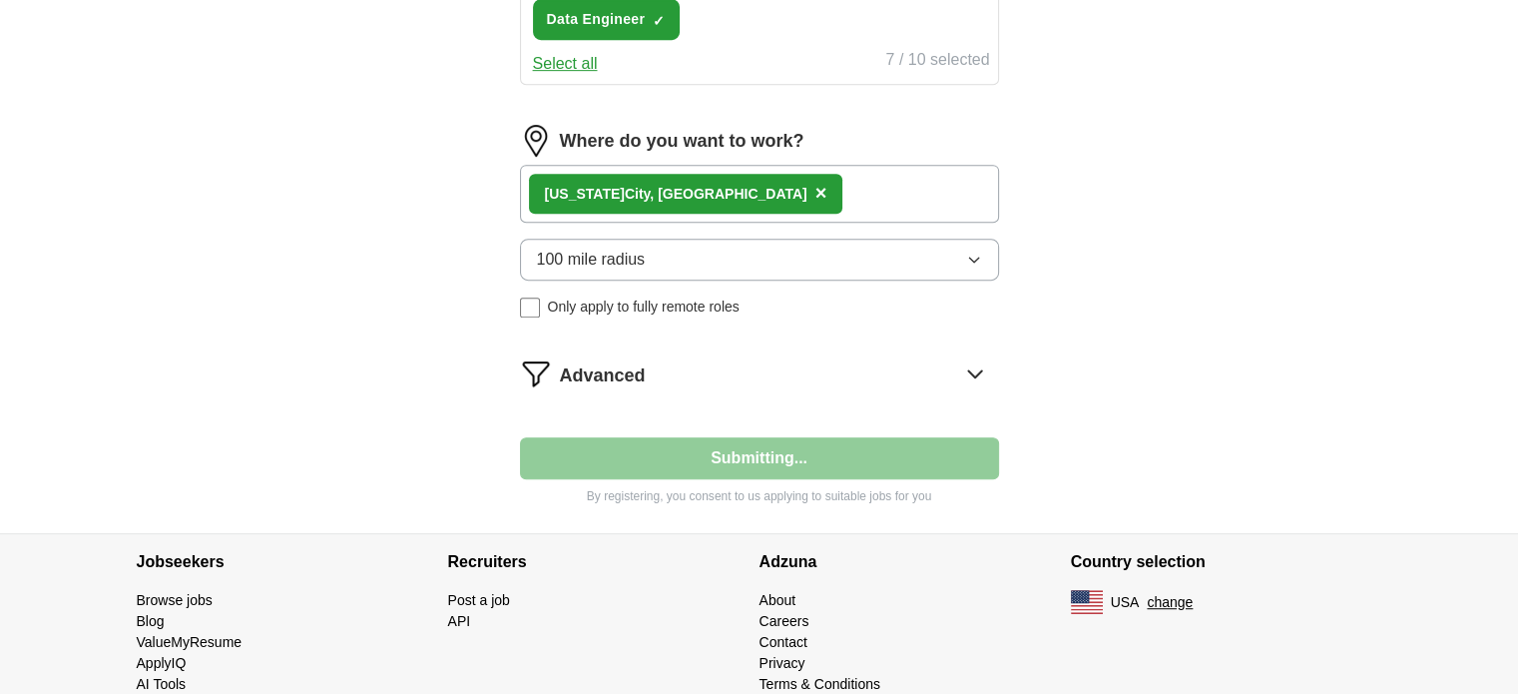
select select "**"
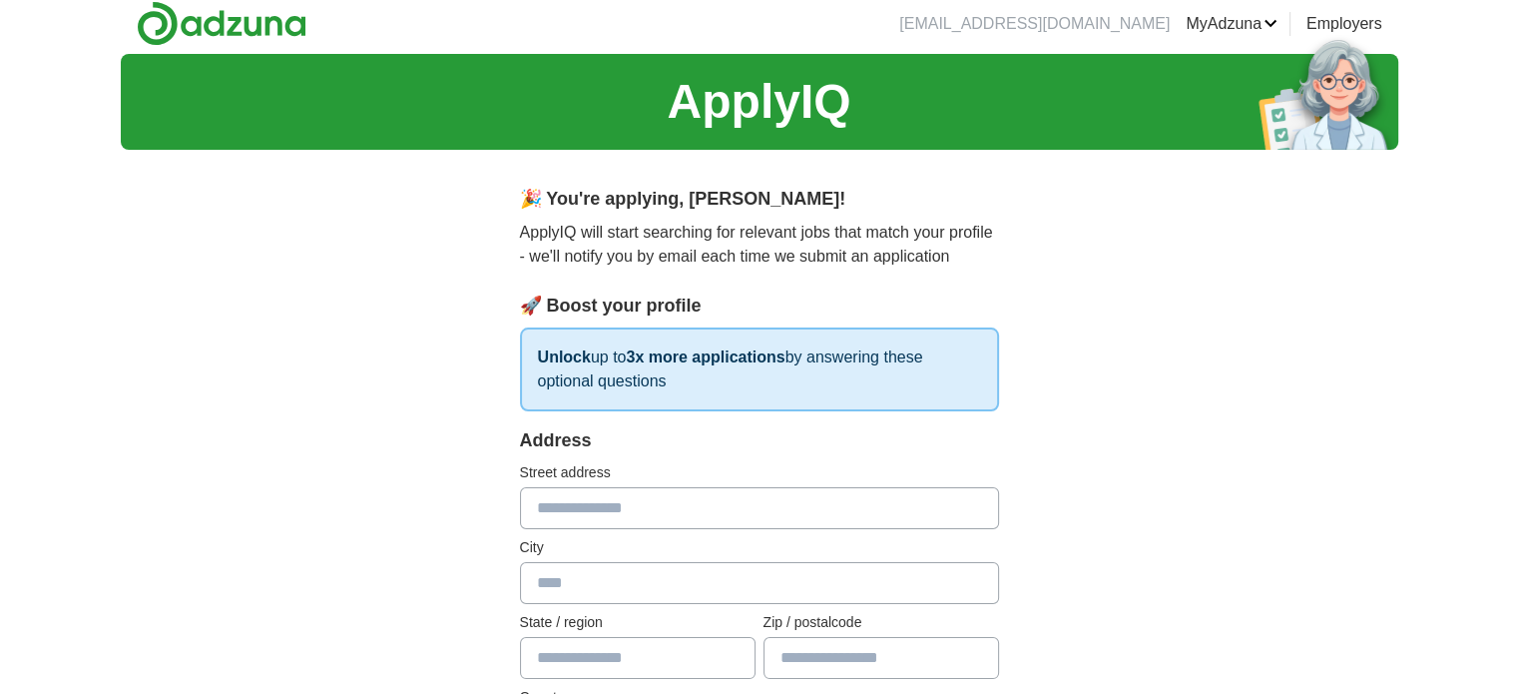
scroll to position [0, 0]
